Goal: Find specific page/section: Find specific page/section

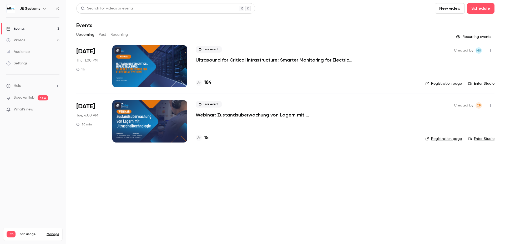
click at [209, 82] on h4 "184" at bounding box center [207, 82] width 7 height 7
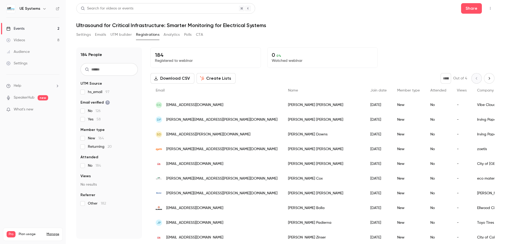
click at [17, 200] on nav "UE Systems Events 2 Videos 8 Audience Settings Help SpeakerHub new What's new P…" at bounding box center [33, 122] width 66 height 244
click at [20, 30] on div "Events" at bounding box center [15, 28] width 18 height 5
